Goal: Communication & Community: Share content

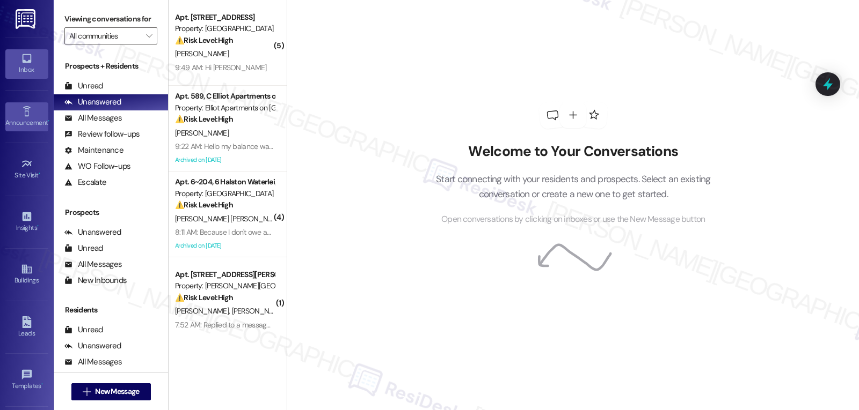
click at [28, 117] on link "Announcement •" at bounding box center [26, 116] width 43 height 29
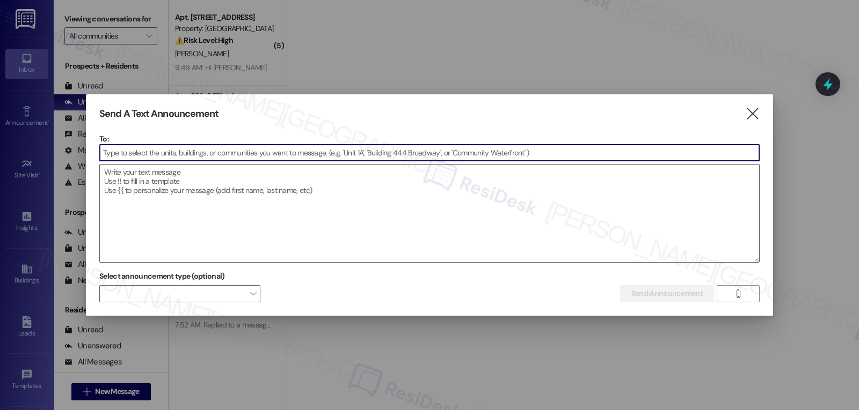
click at [229, 152] on input at bounding box center [429, 153] width 659 height 16
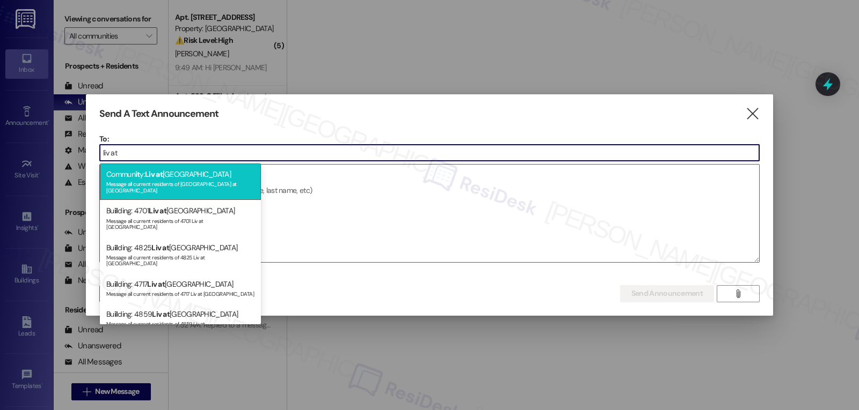
type input "liv at"
click at [201, 175] on div "Commun it y: Liv at [GEOGRAPHIC_DATA] Message all current residents of [GEOGRAP…" at bounding box center [180, 182] width 161 height 36
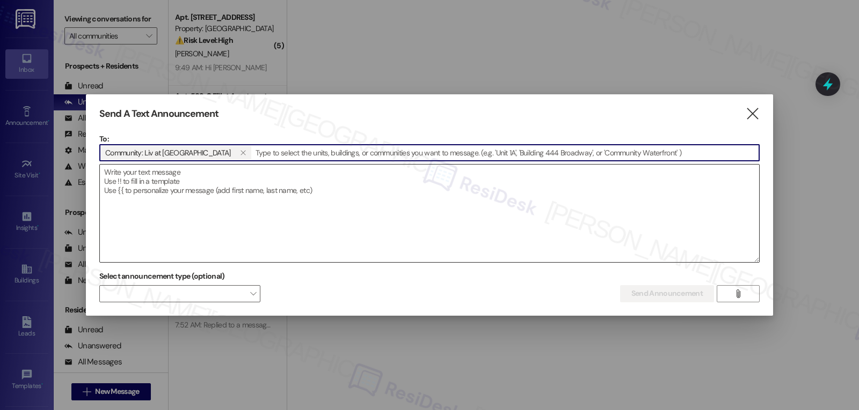
click at [228, 178] on textarea at bounding box center [429, 214] width 659 height 98
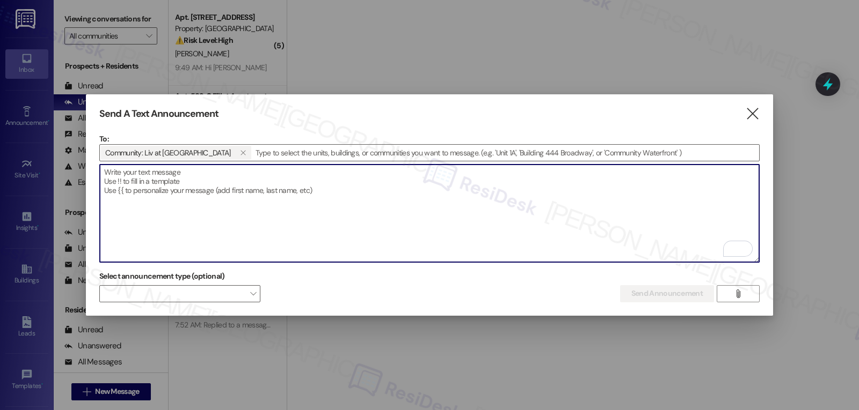
click at [520, 229] on textarea "To enrich screen reader interactions, please activate Accessibility in Grammarl…" at bounding box center [429, 214] width 659 height 98
paste textarea "Hi {{first_name}}, Happy National [DATE]! Stop by the office [DATE], [DATE], be…"
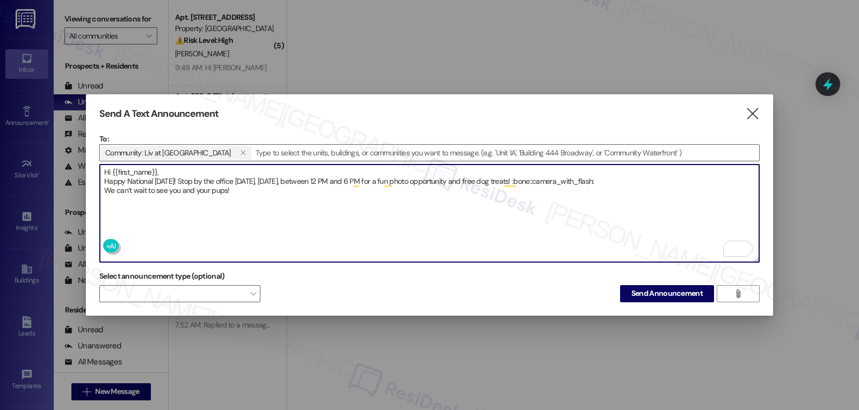
drag, startPoint x: 553, startPoint y: 178, endPoint x: 653, endPoint y: 178, distance: 100.3
click at [653, 178] on textarea "Hi {{first_name}}, Happy National [DATE]! Stop by the office [DATE], [DATE], be…" at bounding box center [429, 214] width 659 height 98
click at [472, 240] on textarea "Hi {{first_name}}, Happy National [DATE]! Stop by the office [DATE], [DATE], be…" at bounding box center [429, 214] width 659 height 98
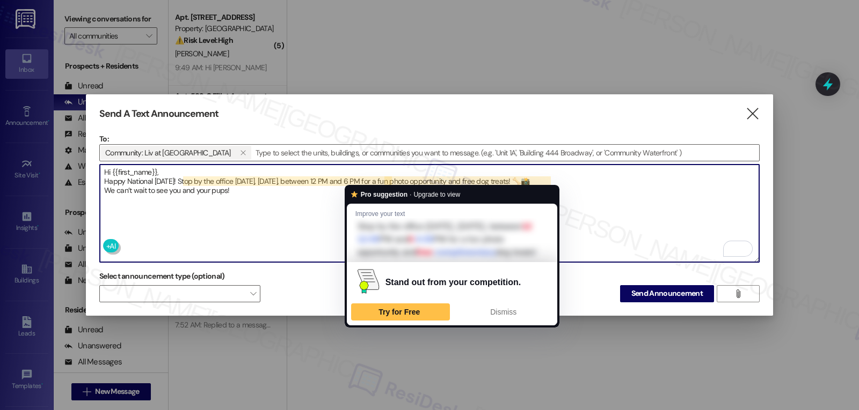
click at [308, 211] on textarea "Hi {{first_name}}, Happy National [DATE]! Stop by the office [DATE], [DATE], be…" at bounding box center [429, 214] width 659 height 98
click at [513, 317] on span "Dismiss" at bounding box center [503, 312] width 26 height 9
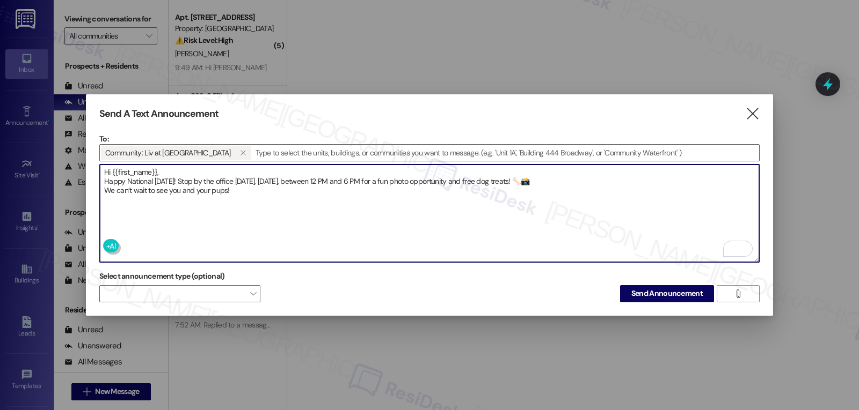
click at [343, 217] on textarea "Hi {{first_name}}, Happy National [DATE]! Stop by the office [DATE], [DATE], be…" at bounding box center [429, 214] width 659 height 98
click at [202, 172] on textarea "Hi {{first_name}}, Happy National [DATE]! Stop by the office [DATE], [DATE], be…" at bounding box center [429, 214] width 659 height 98
click at [591, 178] on textarea "Hi {{first_name}}, Happy National [DATE]! Stop by the office [DATE], [DATE], be…" at bounding box center [429, 214] width 659 height 98
click at [519, 199] on textarea "Hi {{first_name}}, Happy National [DATE]! Stop by the office [DATE], [DATE], be…" at bounding box center [429, 214] width 659 height 98
type textarea "Hi {{first_name}}, Happy National [DATE]! Stop by the office [DATE], [DATE], be…"
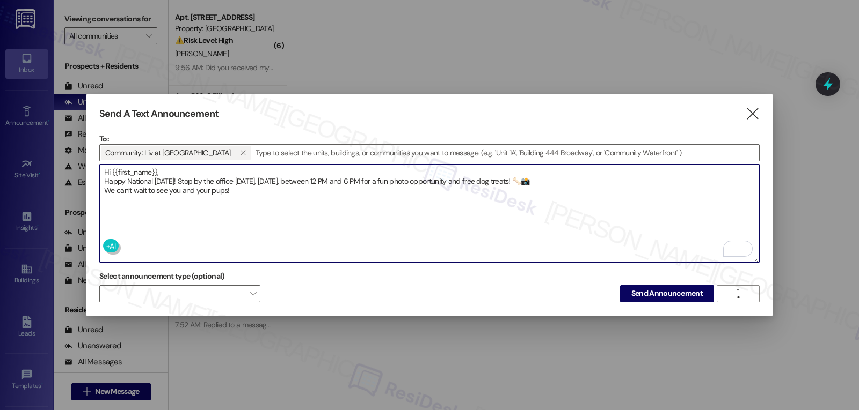
click at [461, 228] on textarea "Hi {{first_name}}, Happy National [DATE]! Stop by the office [DATE], [DATE], be…" at bounding box center [429, 214] width 659 height 98
drag, startPoint x: 422, startPoint y: 181, endPoint x: 430, endPoint y: 141, distance: 40.5
click at [434, 146] on div "To: Community: [PERSON_NAME] at [GEOGRAPHIC_DATA]   Drop image file here Hi {…" at bounding box center [429, 198] width 660 height 129
click at [426, 222] on textarea "Hi {{first_name}}, Happy National [DATE]! Stop by the office [DATE], [DATE], be…" at bounding box center [429, 214] width 659 height 98
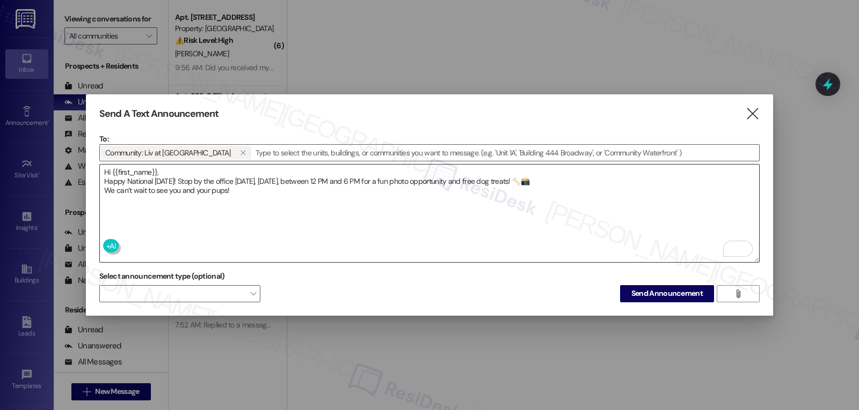
click at [548, 193] on textarea "Hi {{first_name}}, Happy National [DATE]! Stop by the office [DATE], [DATE], be…" at bounding box center [429, 214] width 659 height 98
click at [668, 291] on span "Send Announcement" at bounding box center [666, 293] width 71 height 11
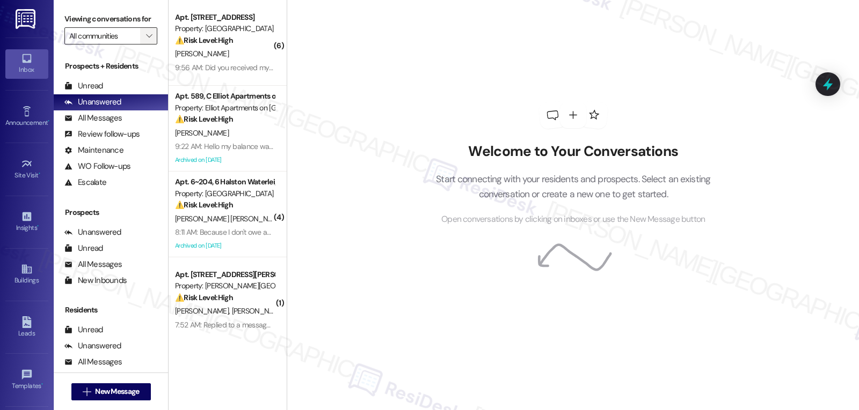
click at [146, 40] on icon "" at bounding box center [149, 36] width 6 height 9
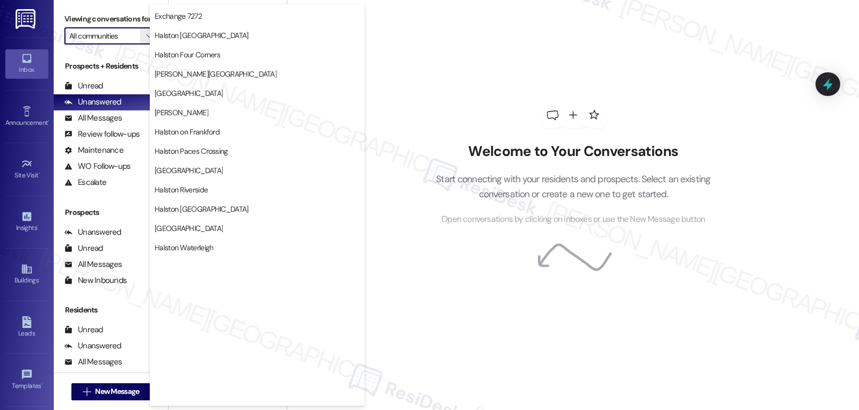
scroll to position [322, 0]
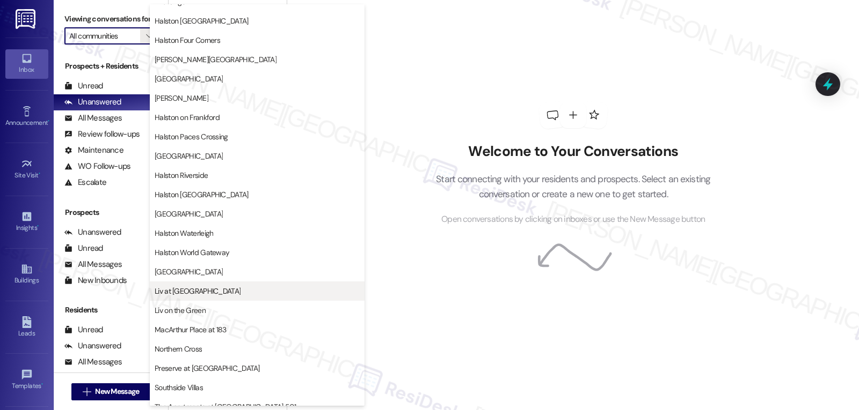
click at [252, 297] on button "Liv at [GEOGRAPHIC_DATA]" at bounding box center [257, 291] width 215 height 19
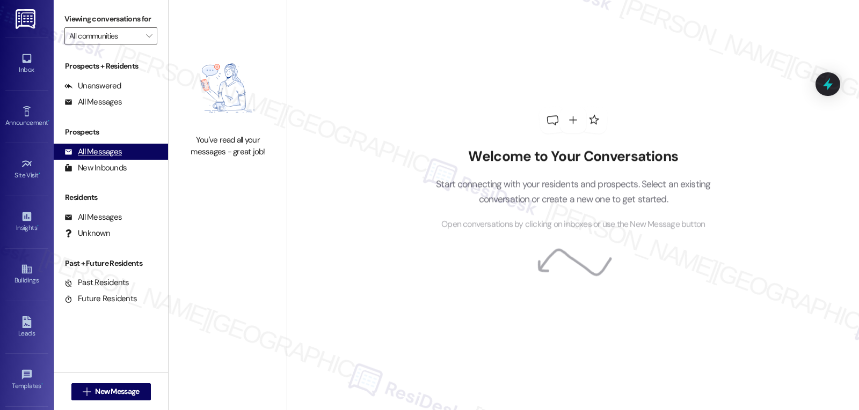
type input "Liv at [GEOGRAPHIC_DATA]"
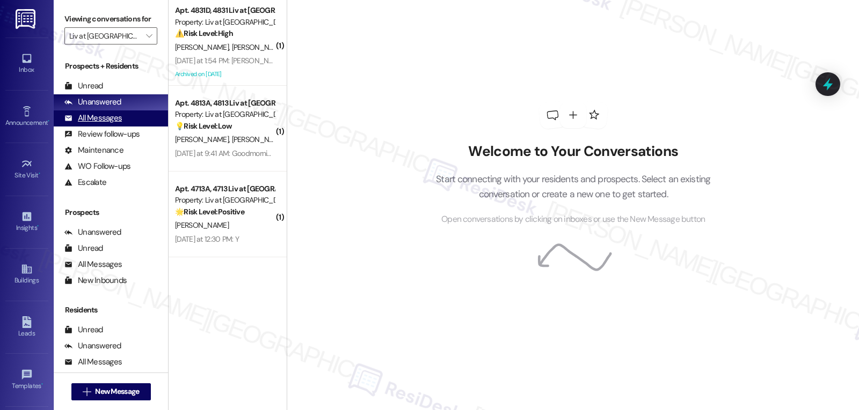
click at [98, 127] on div "All Messages (undefined)" at bounding box center [111, 119] width 114 height 16
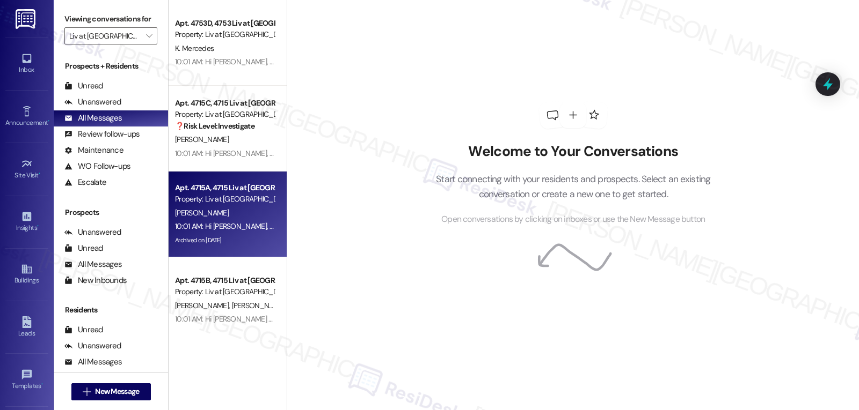
click at [226, 229] on div "10:01 AM: Hi [PERSON_NAME], Happy National [DATE]! Stop by the office [DATE], […" at bounding box center [498, 227] width 647 height 10
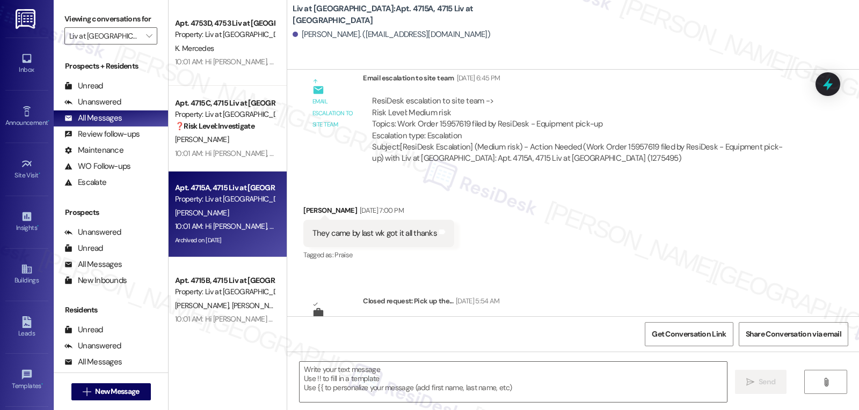
type textarea "Fetching suggested responses. Please feel free to read through the conversation…"
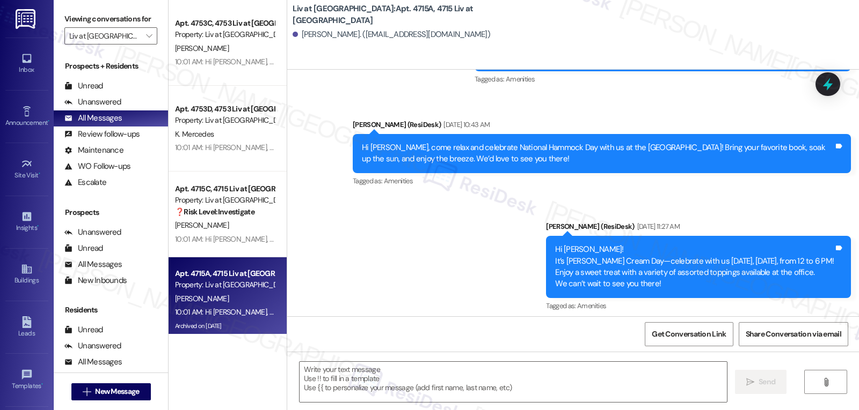
scroll to position [4590, 0]
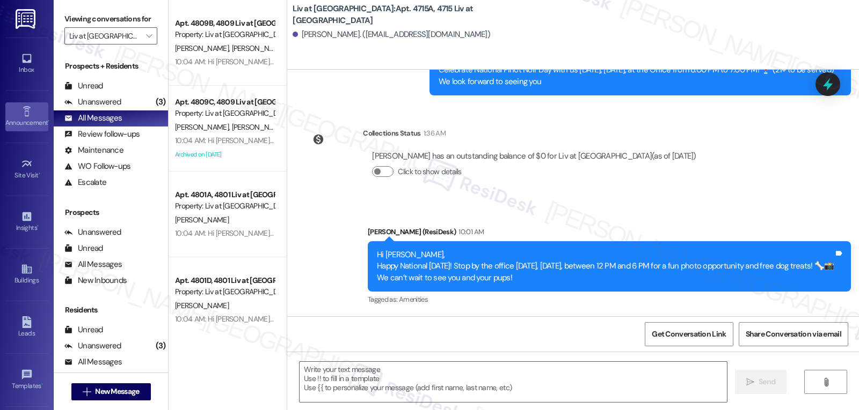
click at [27, 120] on div "Announcement •" at bounding box center [27, 123] width 54 height 11
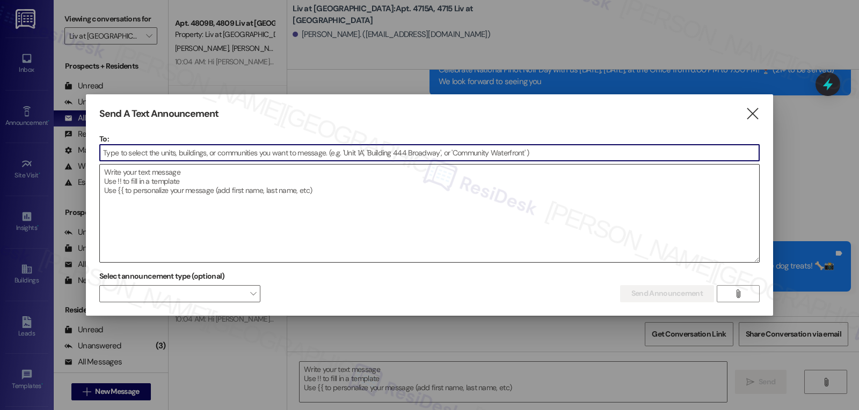
click at [201, 208] on textarea at bounding box center [429, 214] width 659 height 98
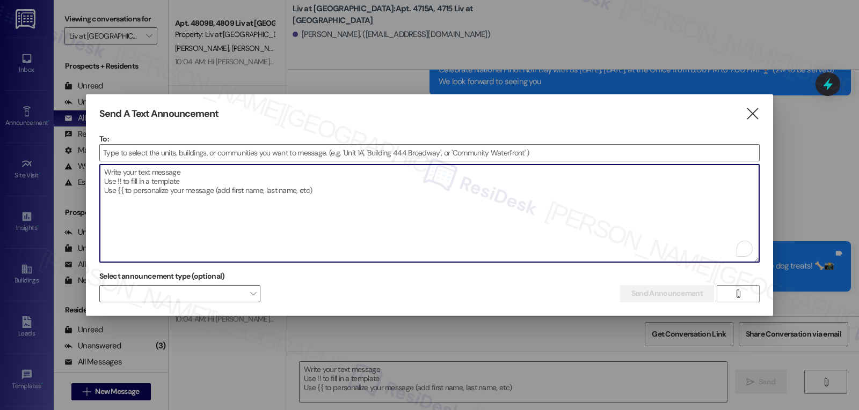
paste textarea "Hi {{first_name}}, Stop by the Clubhouse [DATE], [DATE], from 12 PM to 6 PM for…"
type textarea "Hi {{first_name}}, Stop by the Clubhouse [DATE], [DATE], from 12 PM to 6 PM for…"
click at [178, 149] on input at bounding box center [429, 153] width 659 height 16
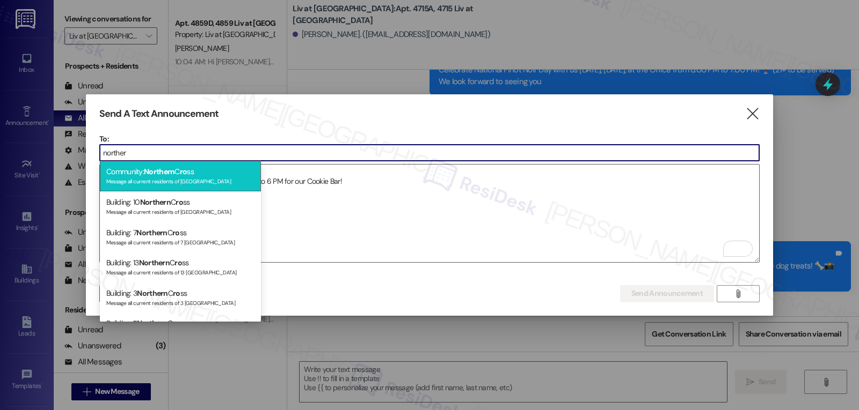
type input "norther"
click at [181, 180] on div "Message all current residents of [GEOGRAPHIC_DATA]" at bounding box center [180, 180] width 148 height 9
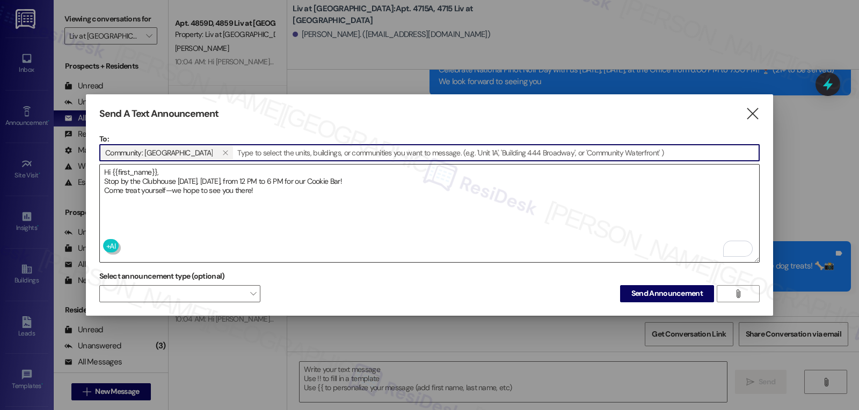
click at [308, 199] on textarea "Hi {{first_name}}, Stop by the Clubhouse [DATE], [DATE], from 12 PM to 6 PM for…" at bounding box center [429, 214] width 659 height 98
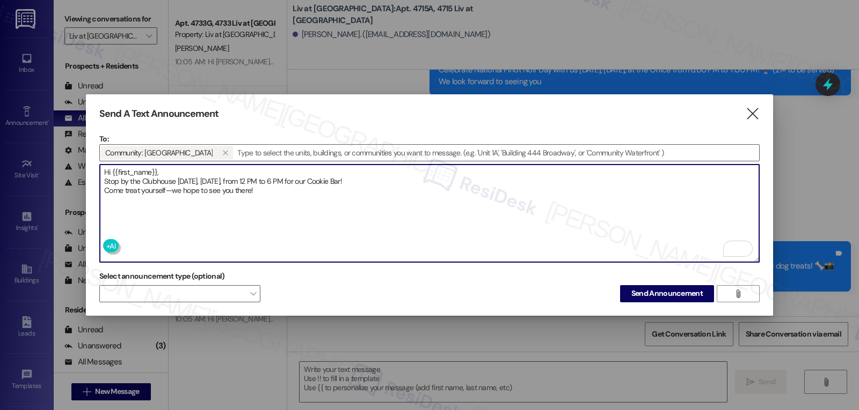
click at [516, 295] on div "Select announcement type (optional)  Send Announcement " at bounding box center [429, 285] width 660 height 34
click at [659, 291] on span "Send Announcement" at bounding box center [666, 293] width 71 height 11
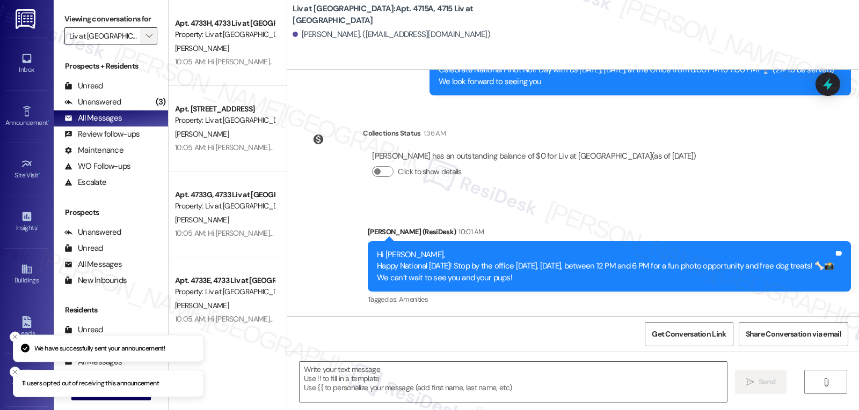
click at [144, 45] on span "" at bounding box center [149, 35] width 10 height 17
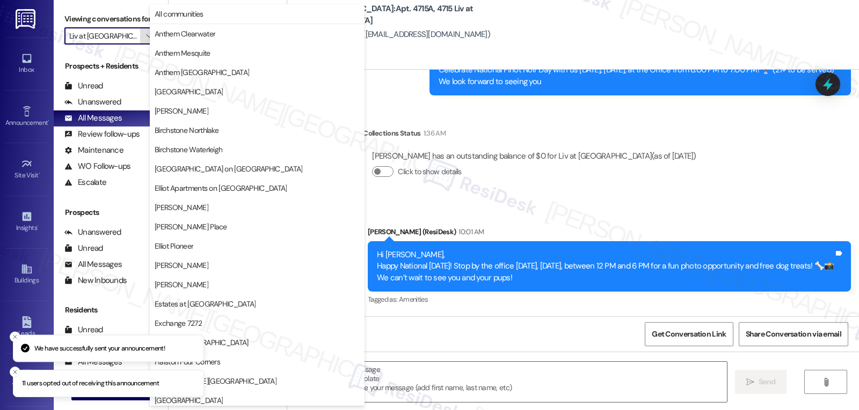
scroll to position [371, 0]
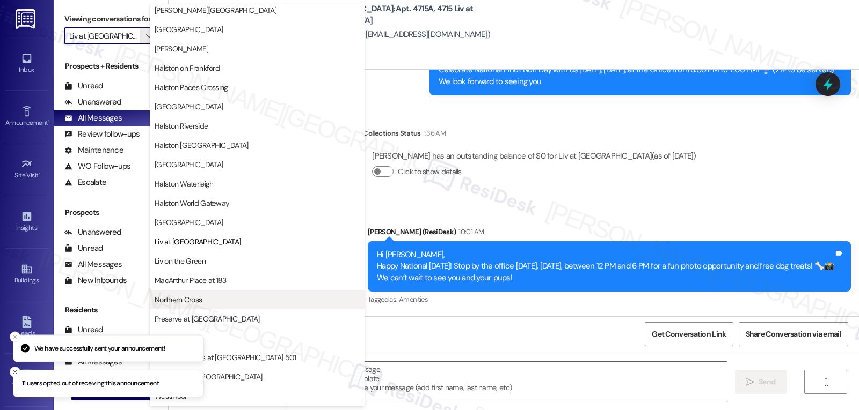
click at [222, 298] on span "Northern Cross" at bounding box center [257, 300] width 205 height 11
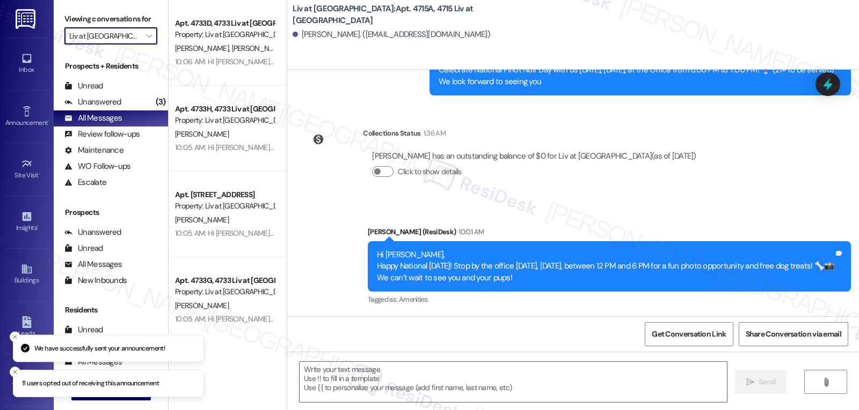
type input "Northern Cross"
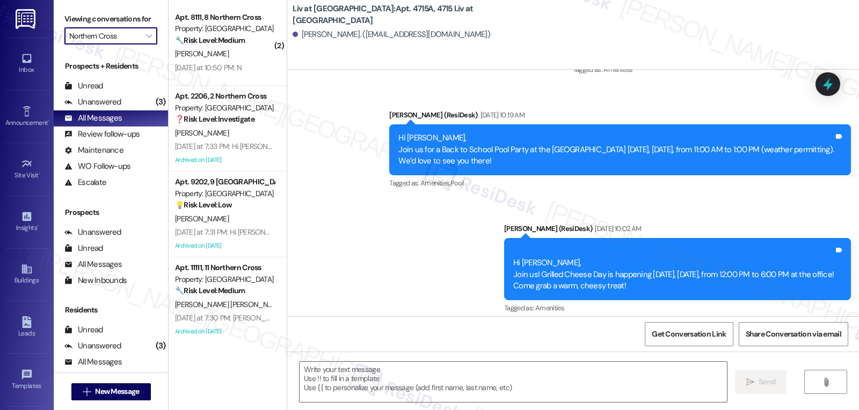
type textarea "Fetching suggested responses. Please feel free to read through the conversation…"
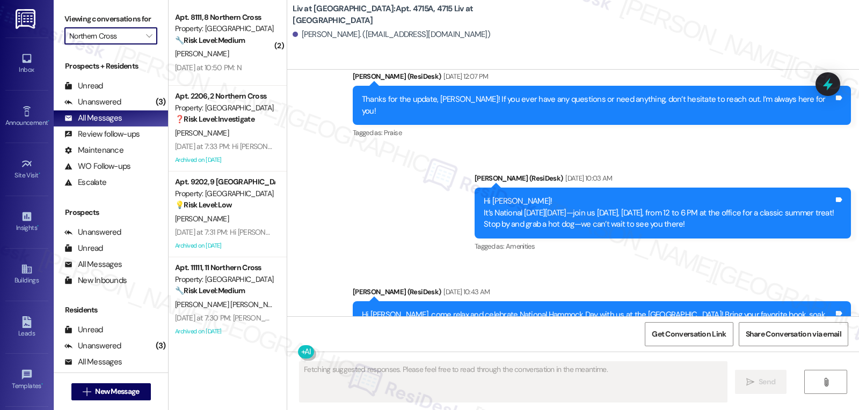
scroll to position [3223, 0]
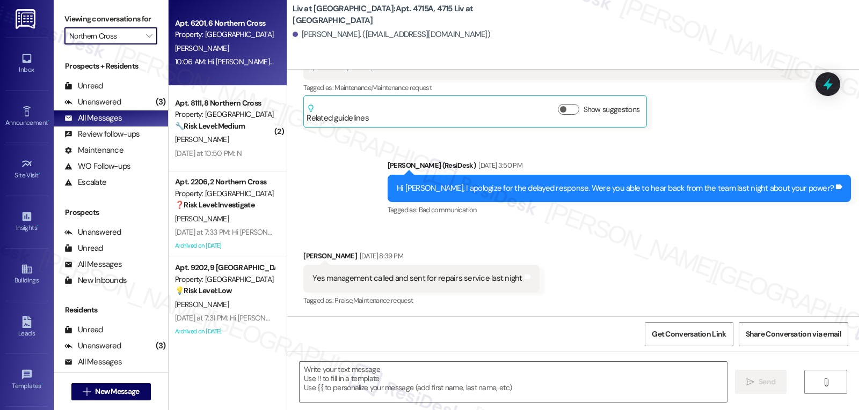
click at [217, 70] on div "Apt. 6201, 6 Northern Cross Property: Northern Cross [PERSON_NAME] 10:06 AM: Hi…" at bounding box center [227, 43] width 118 height 86
type textarea "Fetching suggested responses. Please feel free to read through the conversation…"
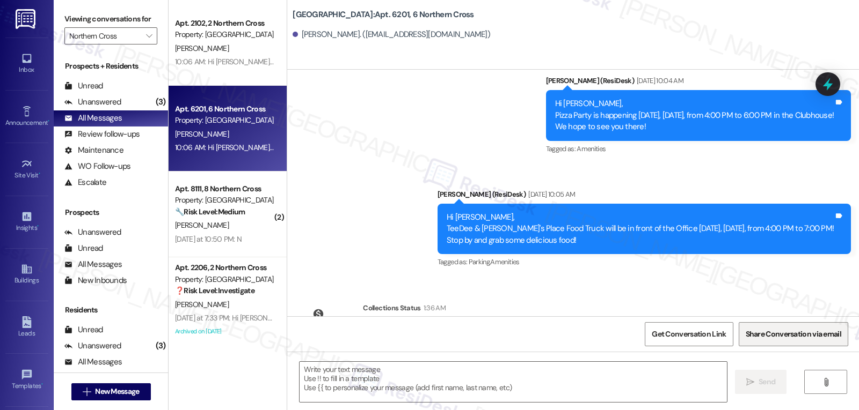
type textarea "Fetching suggested responses. Please feel free to read through the conversation…"
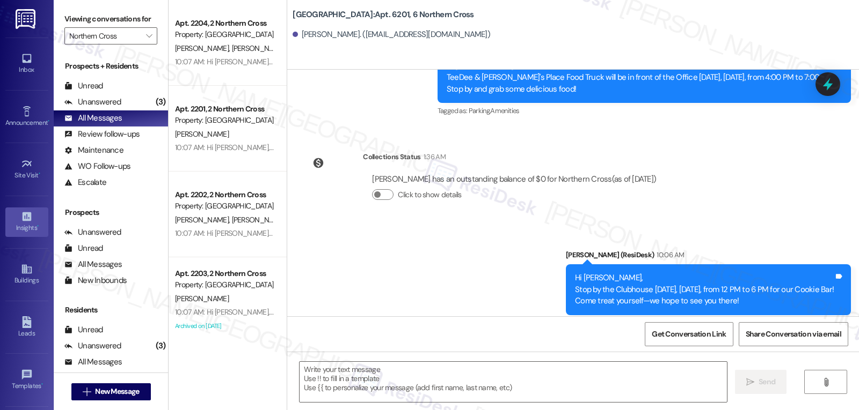
scroll to position [101, 0]
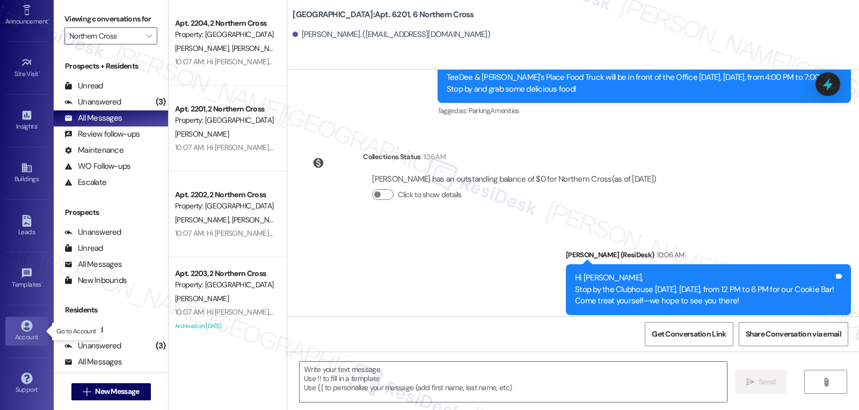
click at [28, 335] on div "Account" at bounding box center [27, 337] width 54 height 11
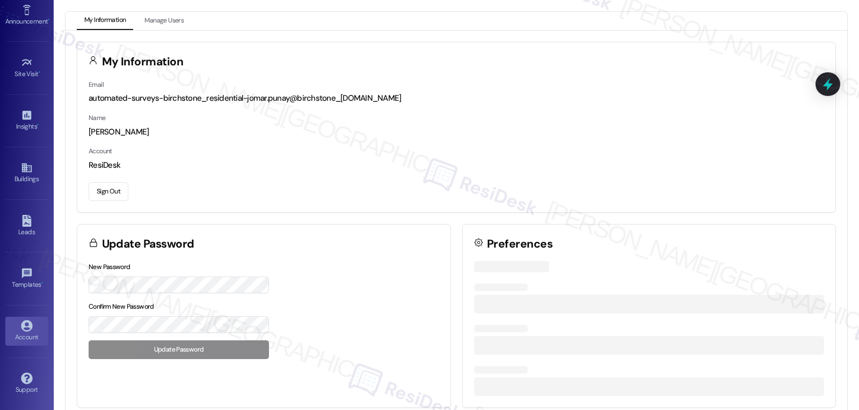
click at [113, 189] on button "Sign Out" at bounding box center [109, 191] width 40 height 19
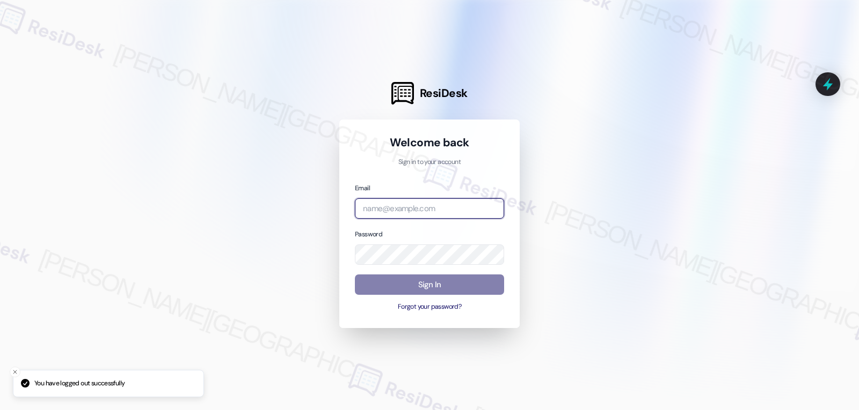
click at [466, 210] on input "email" at bounding box center [429, 209] width 149 height 21
click at [422, 206] on input "email" at bounding box center [429, 209] width 149 height 21
paste input "[EMAIL_ADDRESS][DOMAIN_NAME]"
type input "[EMAIL_ADDRESS][DOMAIN_NAME]"
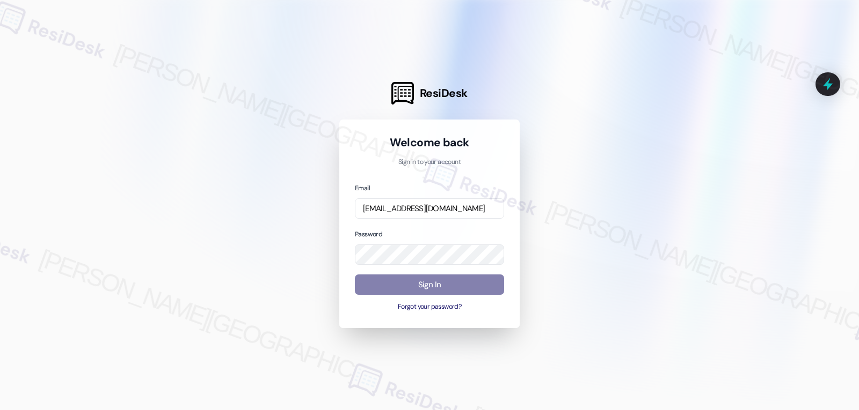
scroll to position [0, 0]
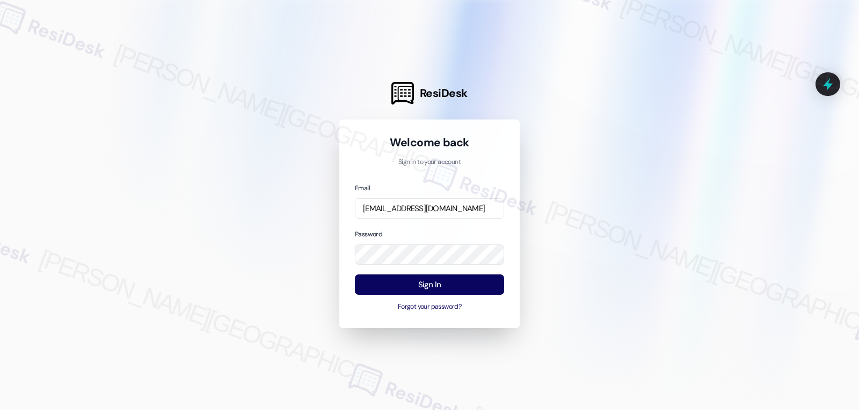
click at [193, 236] on div at bounding box center [429, 205] width 859 height 410
click at [434, 285] on button "Sign In" at bounding box center [429, 285] width 149 height 21
